Goal: Task Accomplishment & Management: Manage account settings

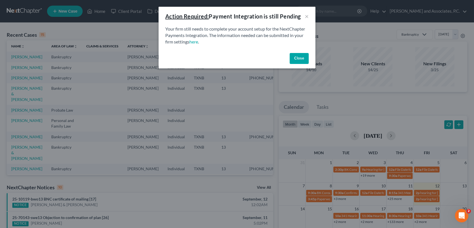
click at [296, 61] on button "Close" at bounding box center [298, 58] width 19 height 11
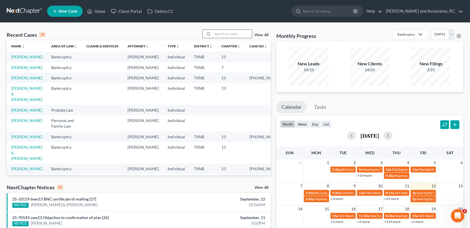
click at [224, 34] on input "search" at bounding box center [232, 34] width 39 height 8
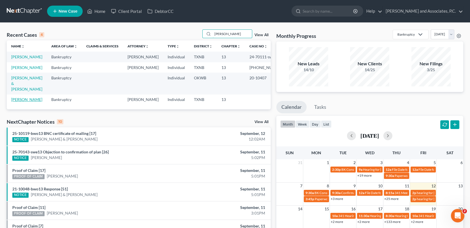
type input "[PERSON_NAME]"
click at [31, 102] on link "[PERSON_NAME]" at bounding box center [26, 99] width 31 height 5
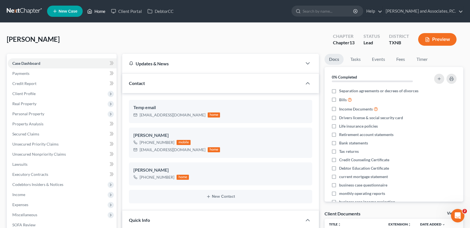
click at [102, 12] on link "Home" at bounding box center [96, 11] width 24 height 10
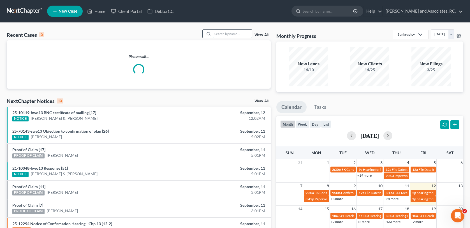
click at [220, 31] on input "search" at bounding box center [232, 34] width 39 height 8
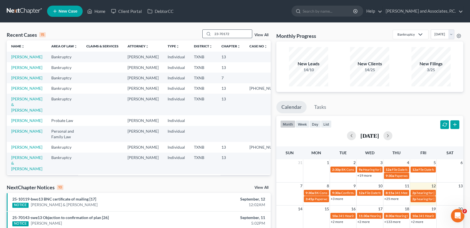
type input "23-70172"
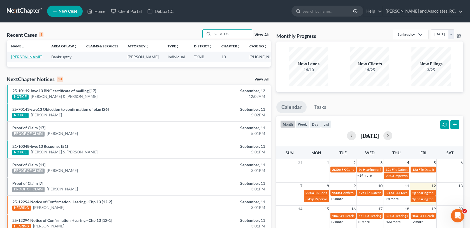
click at [17, 57] on link "[PERSON_NAME]" at bounding box center [26, 56] width 31 height 5
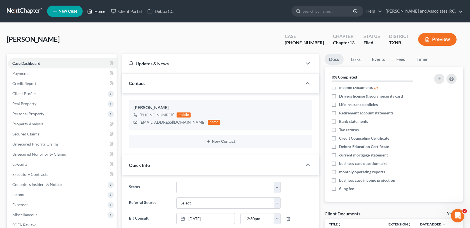
click at [99, 10] on link "Home" at bounding box center [96, 11] width 24 height 10
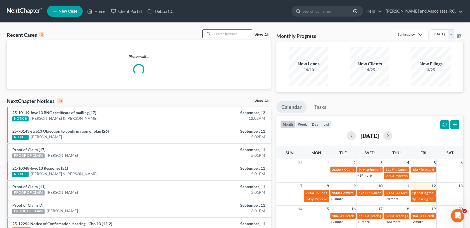
click at [223, 35] on input "search" at bounding box center [232, 34] width 39 height 8
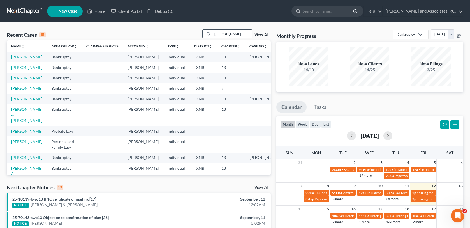
type input "[PERSON_NAME]"
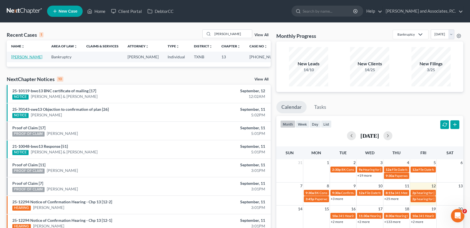
click at [28, 57] on link "[PERSON_NAME]" at bounding box center [26, 56] width 31 height 5
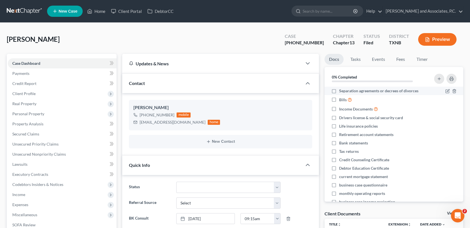
scroll to position [901, 0]
click at [396, 59] on link "Fees" at bounding box center [400, 59] width 18 height 11
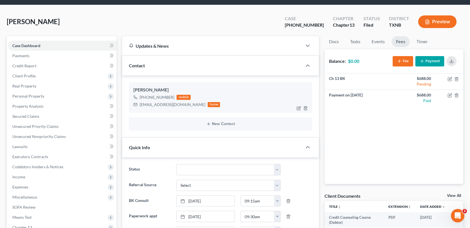
scroll to position [0, 0]
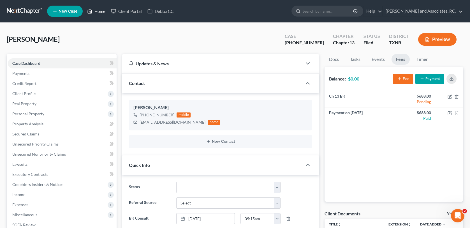
click at [99, 11] on link "Home" at bounding box center [96, 11] width 24 height 10
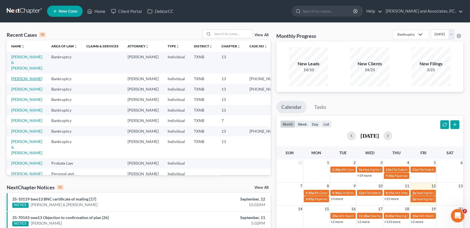
click at [37, 76] on link "[PERSON_NAME]" at bounding box center [26, 78] width 31 height 5
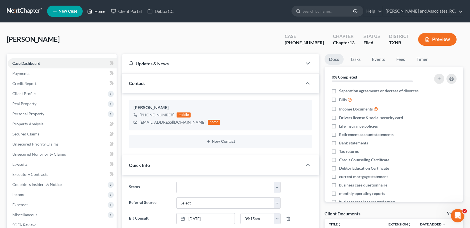
click at [99, 12] on link "Home" at bounding box center [96, 11] width 24 height 10
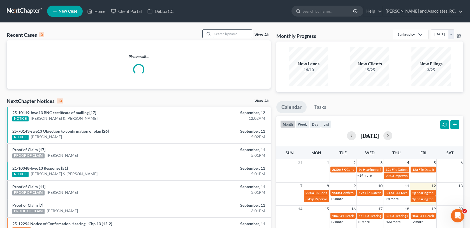
click at [230, 33] on input "search" at bounding box center [232, 34] width 39 height 8
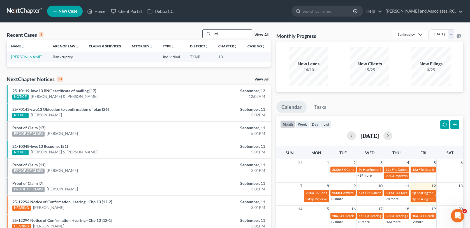
type input "m"
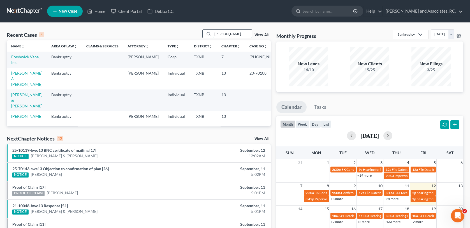
type input "[PERSON_NAME]"
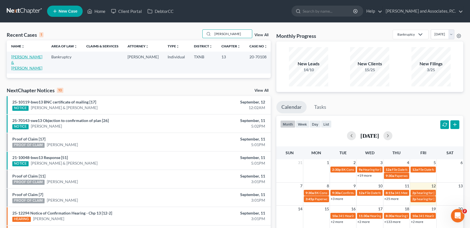
click at [30, 58] on link "[PERSON_NAME] & [PERSON_NAME]" at bounding box center [26, 62] width 31 height 16
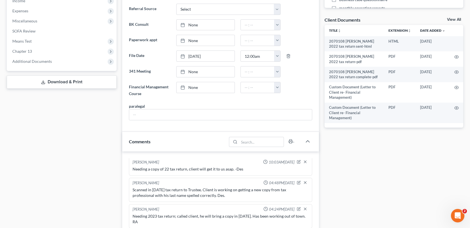
scroll to position [112, 0]
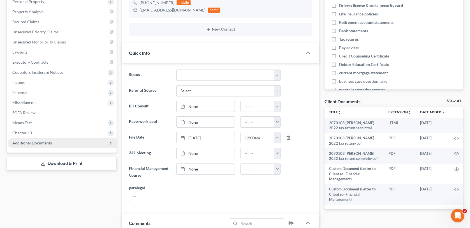
click at [32, 143] on span "Additional Documents" at bounding box center [31, 142] width 39 height 5
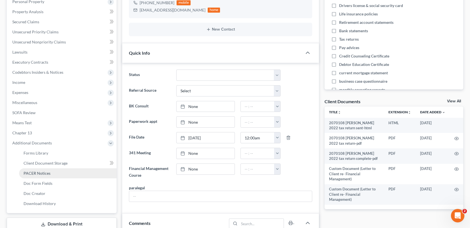
click at [40, 173] on span "PACER Notices" at bounding box center [37, 173] width 27 height 5
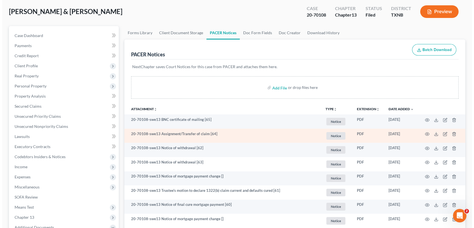
scroll to position [56, 0]
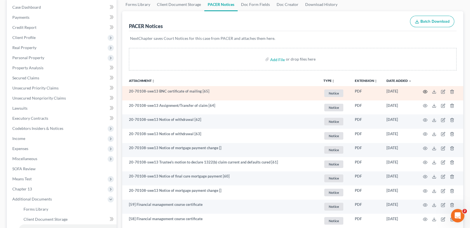
click at [426, 91] on icon "button" at bounding box center [424, 91] width 4 height 4
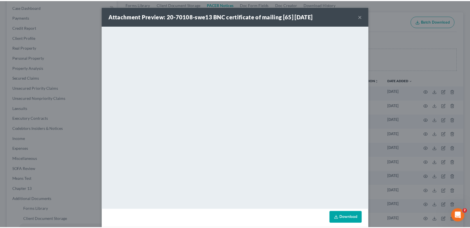
scroll to position [6, 0]
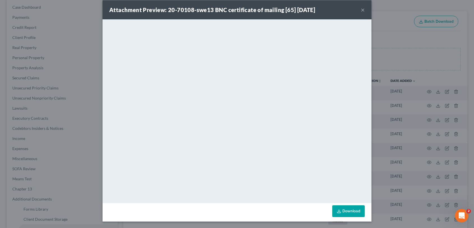
click at [361, 9] on button "×" at bounding box center [363, 9] width 4 height 7
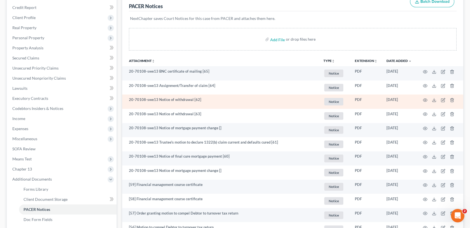
scroll to position [0, 0]
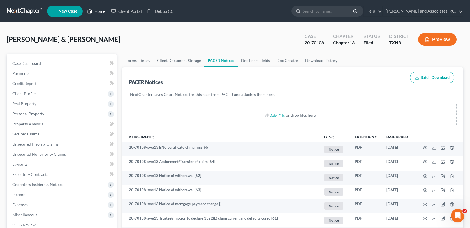
click at [103, 12] on link "Home" at bounding box center [96, 11] width 24 height 10
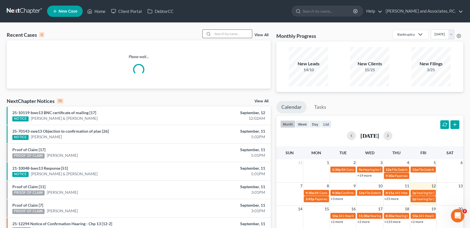
click at [225, 34] on input "search" at bounding box center [232, 34] width 39 height 8
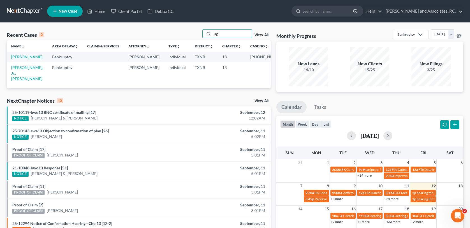
type input "a"
type input "[PERSON_NAME]"
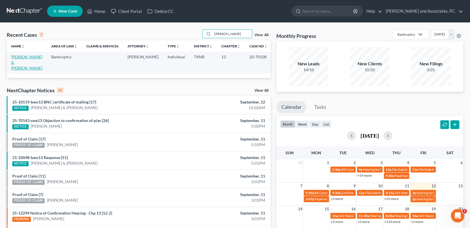
click at [20, 58] on link "[PERSON_NAME] & [PERSON_NAME]" at bounding box center [26, 62] width 31 height 16
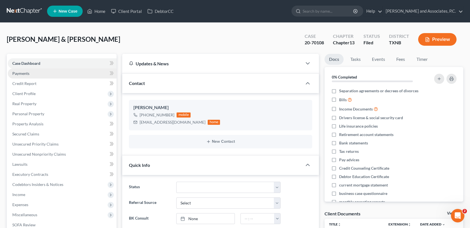
scroll to position [21, 0]
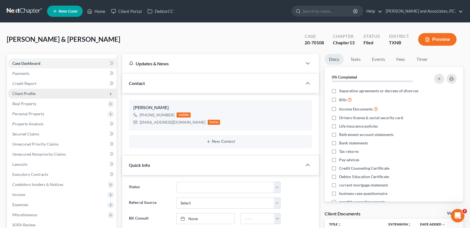
click at [27, 94] on span "Client Profile" at bounding box center [23, 93] width 23 height 5
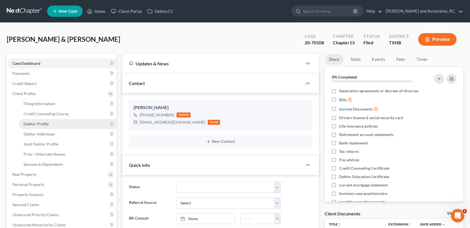
click at [42, 122] on span "Debtor Profile" at bounding box center [36, 123] width 25 height 5
select select "1"
select select "0"
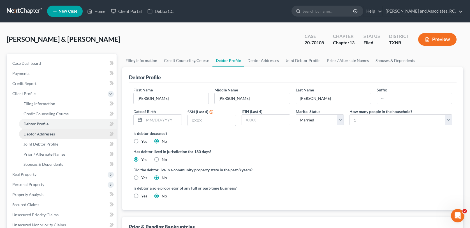
click at [43, 134] on span "Debtor Addresses" at bounding box center [39, 133] width 31 height 5
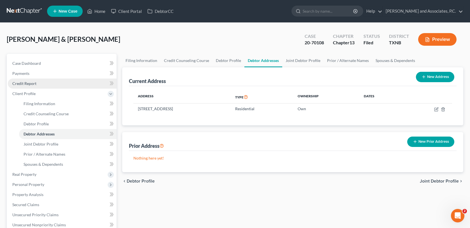
click at [22, 81] on span "Credit Report" at bounding box center [24, 83] width 24 height 5
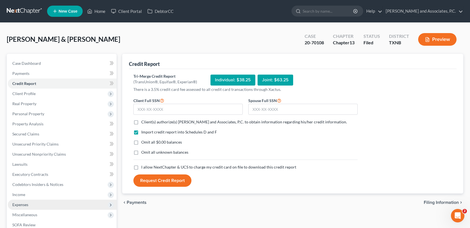
click at [70, 204] on span "Expenses" at bounding box center [62, 204] width 109 height 10
click at [97, 11] on link "Home" at bounding box center [96, 11] width 24 height 10
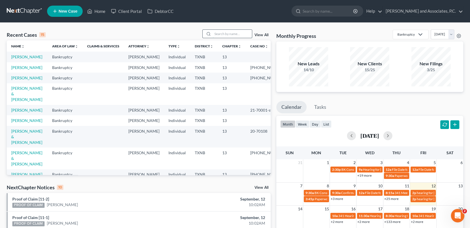
click at [219, 32] on input "search" at bounding box center [232, 34] width 39 height 8
type input "[PERSON_NAME]"
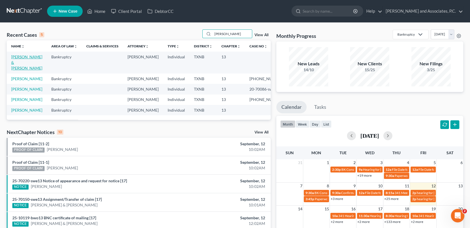
click at [25, 58] on link "[PERSON_NAME] & [PERSON_NAME]" at bounding box center [26, 62] width 31 height 16
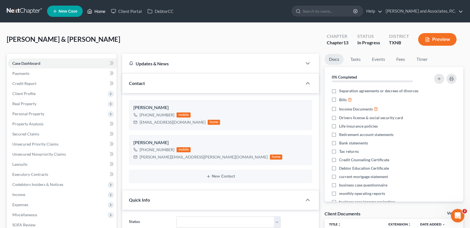
drag, startPoint x: 102, startPoint y: 10, endPoint x: 195, endPoint y: 20, distance: 92.9
click at [102, 10] on link "Home" at bounding box center [96, 11] width 24 height 10
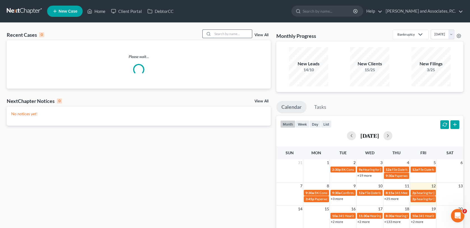
click at [216, 36] on input "search" at bounding box center [232, 34] width 39 height 8
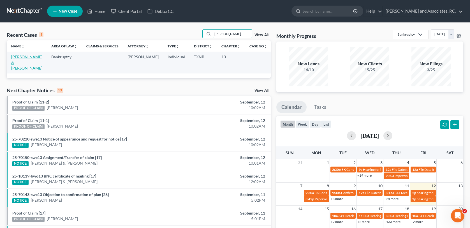
type input "[PERSON_NAME]"
click at [32, 56] on link "[PERSON_NAME] & [PERSON_NAME]" at bounding box center [26, 62] width 31 height 16
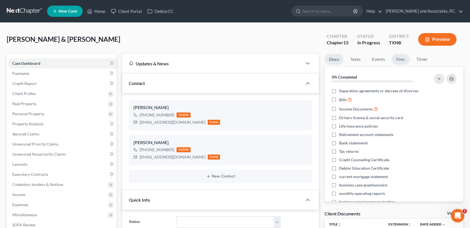
click at [397, 57] on link "Fees" at bounding box center [400, 59] width 18 height 11
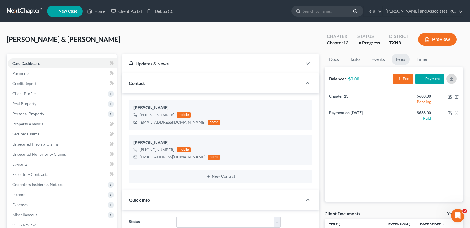
click at [454, 77] on button "button" at bounding box center [451, 79] width 10 height 10
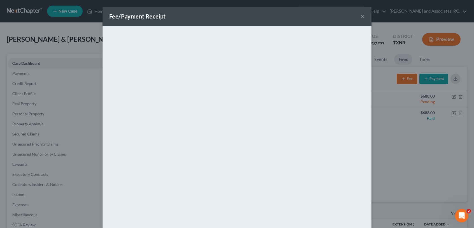
click at [361, 16] on button "×" at bounding box center [363, 16] width 4 height 7
